Goal: Find contact information

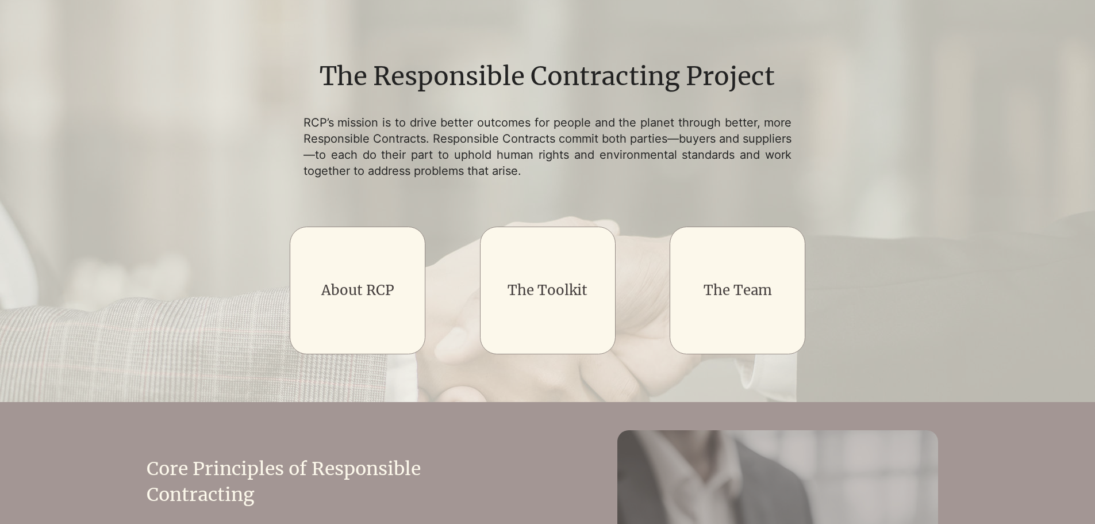
scroll to position [125, 0]
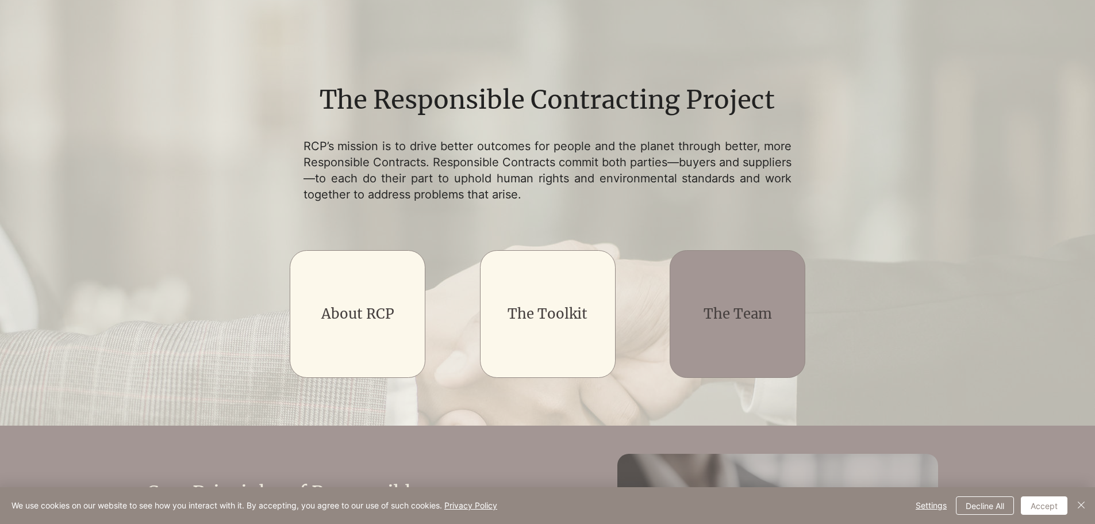
click at [704, 305] on link "The Team" at bounding box center [738, 314] width 68 height 18
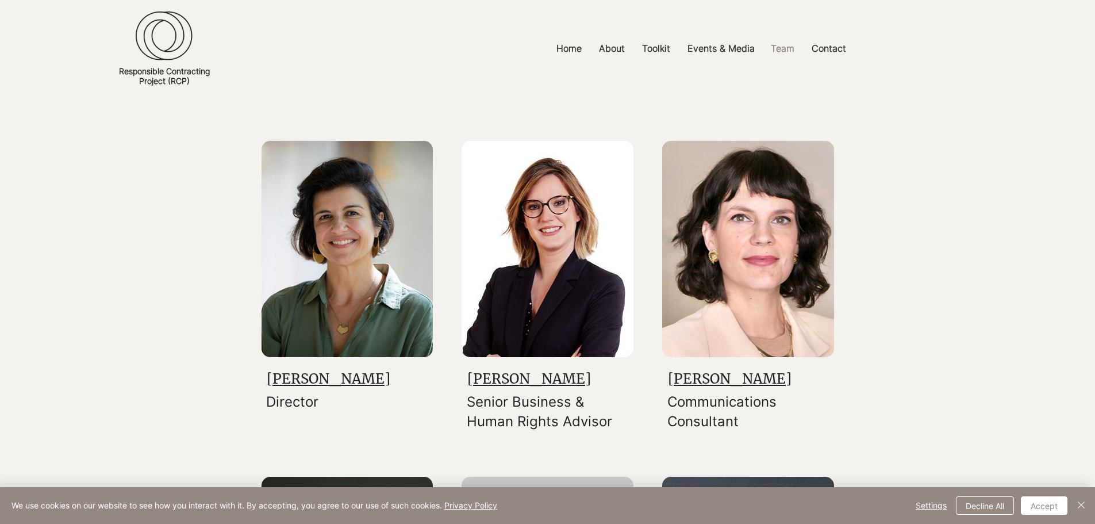
scroll to position [143, 0]
click at [298, 369] on link "[PERSON_NAME]" at bounding box center [329, 378] width 124 height 18
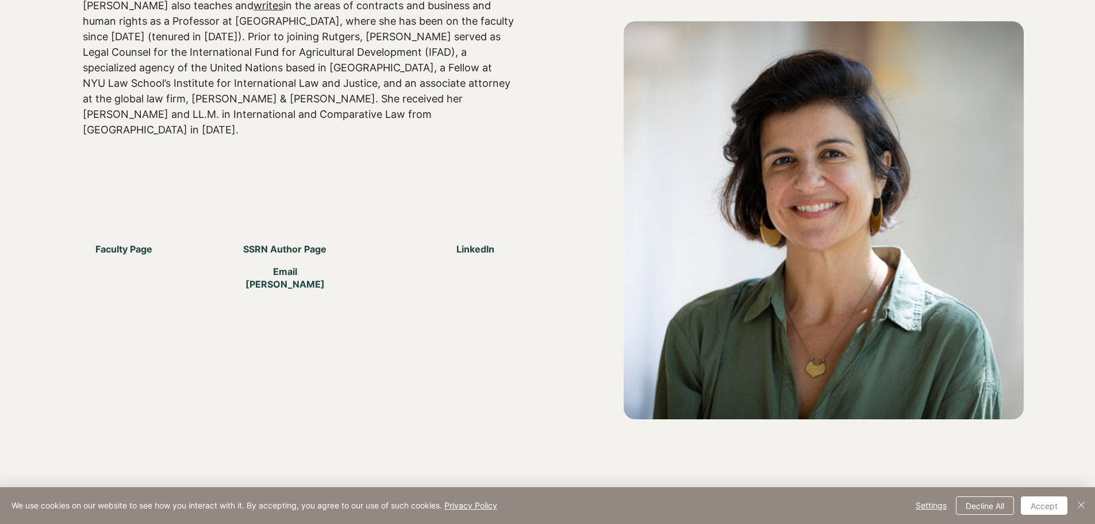
scroll to position [495, 0]
click at [290, 264] on span "Email [PERSON_NAME]" at bounding box center [285, 277] width 101 height 26
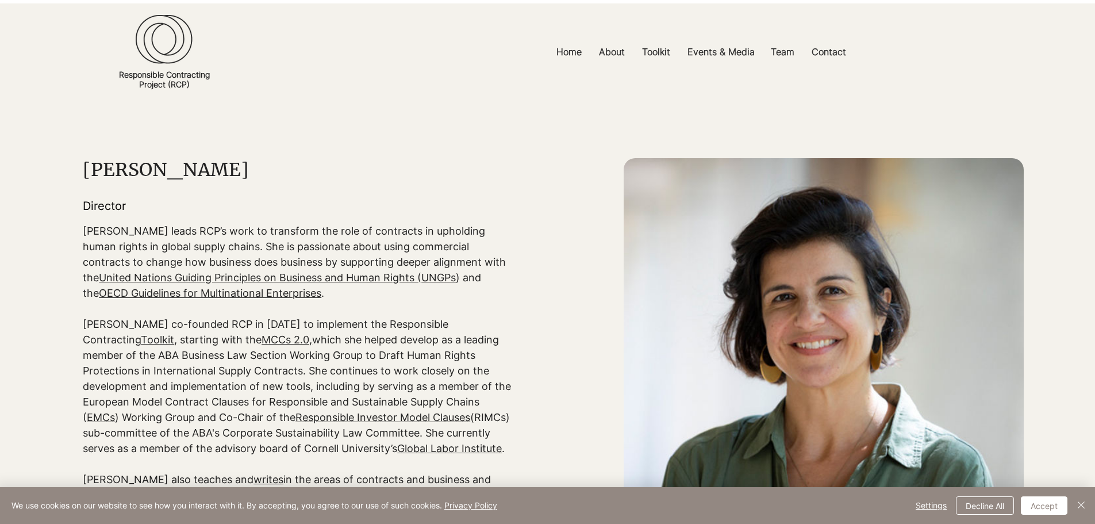
scroll to position [19, 0]
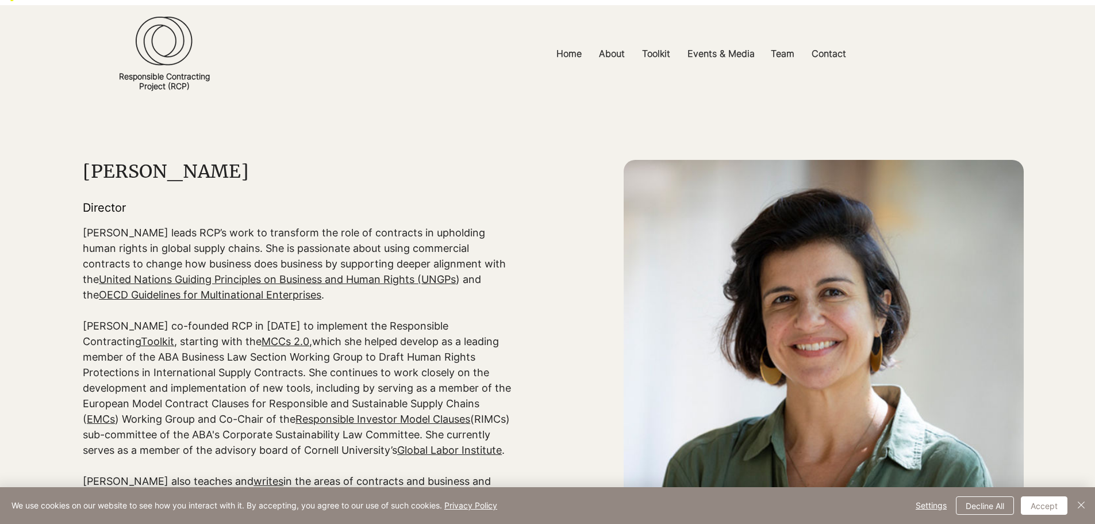
click at [110, 160] on h1 "[PERSON_NAME]" at bounding box center [297, 171] width 429 height 23
click at [397, 444] on link "Global Labor Institute" at bounding box center [449, 450] width 105 height 12
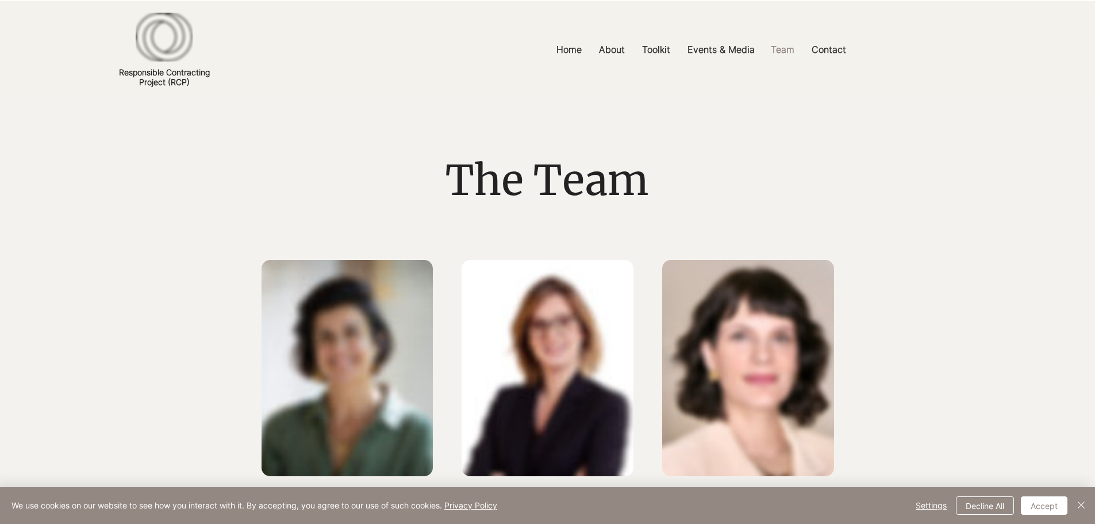
scroll to position [143, 0]
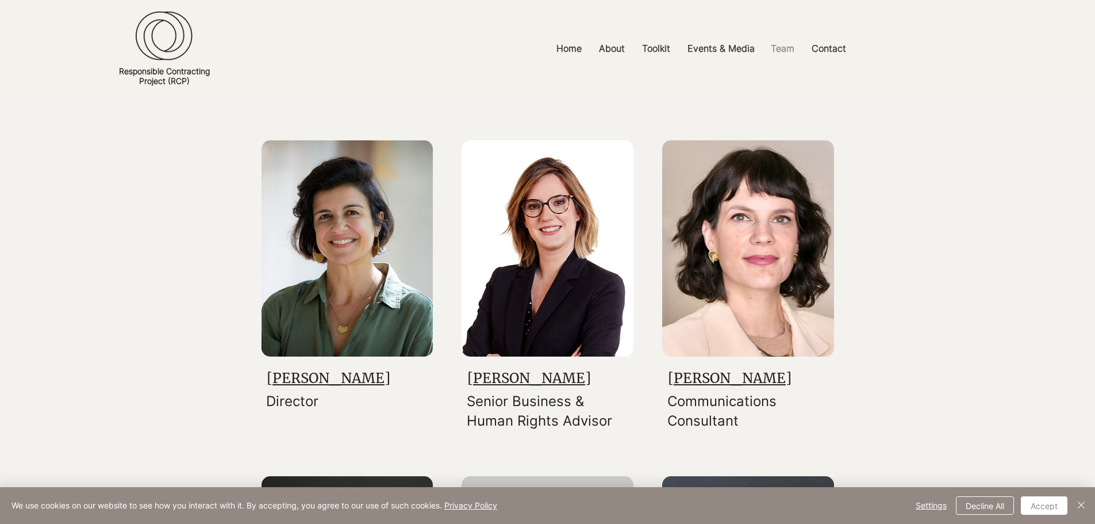
click at [315, 369] on link "[PERSON_NAME]" at bounding box center [329, 378] width 124 height 18
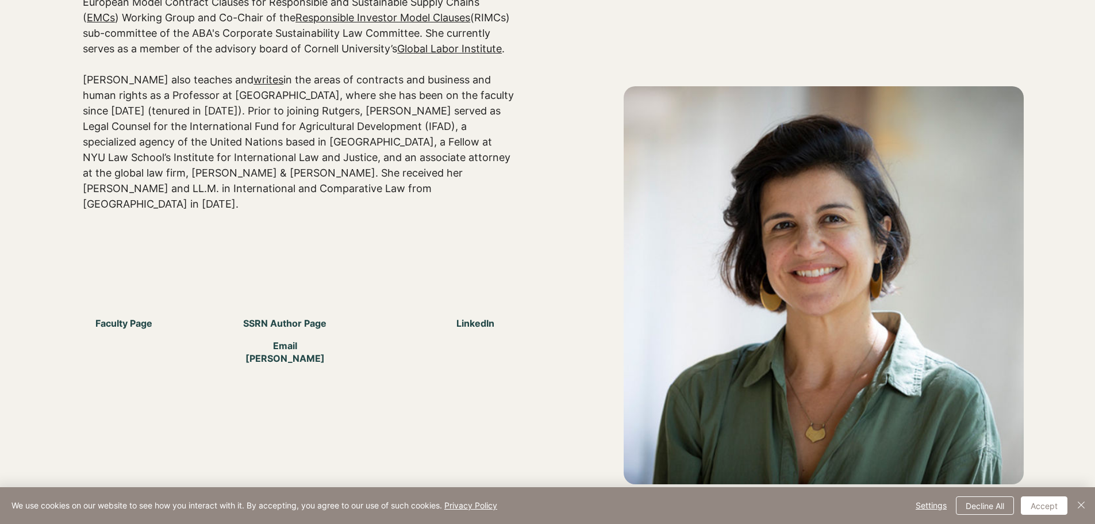
scroll to position [425, 0]
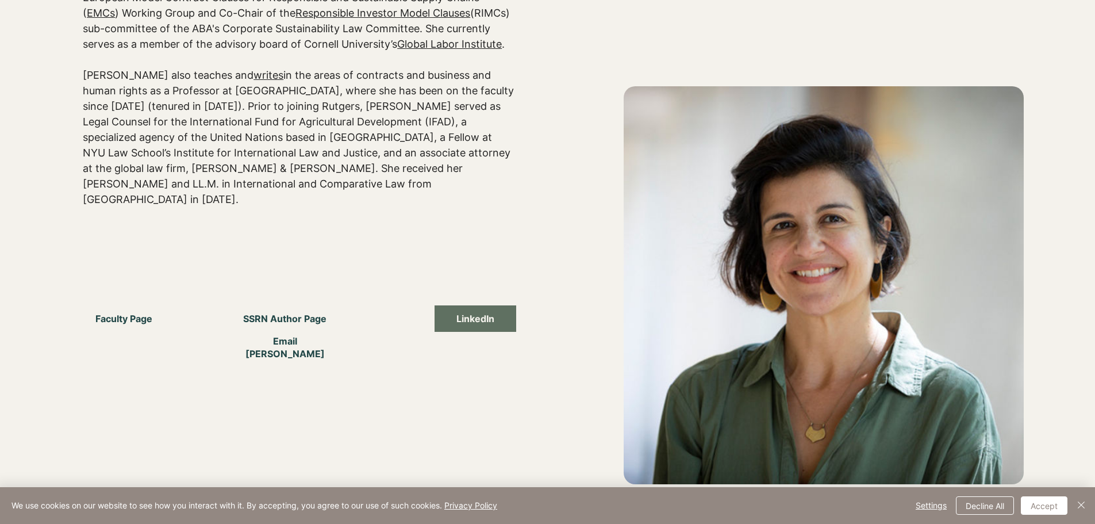
click at [468, 312] on span "LinkedIn" at bounding box center [476, 318] width 38 height 13
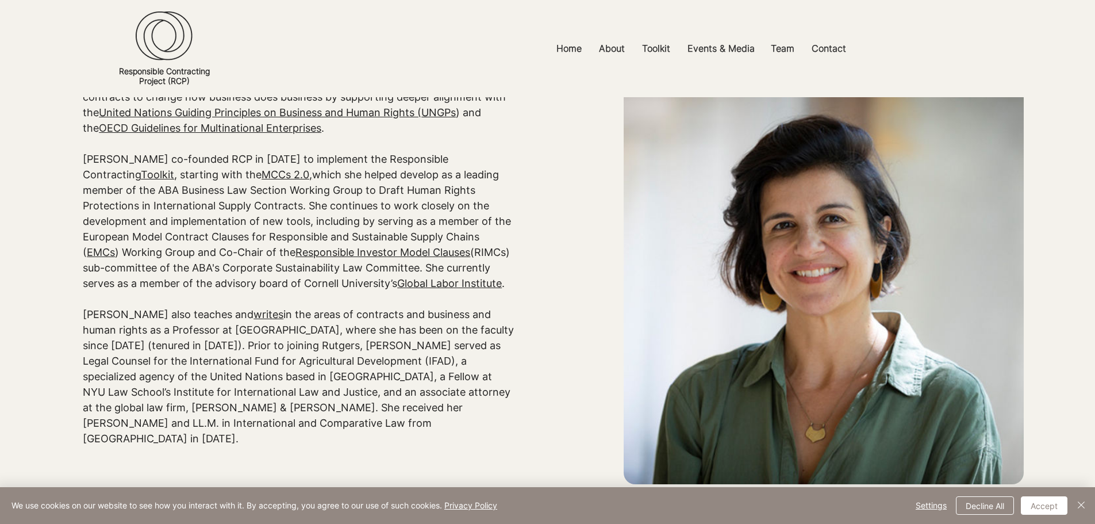
scroll to position [0, 0]
